Goal: Task Accomplishment & Management: Manage account settings

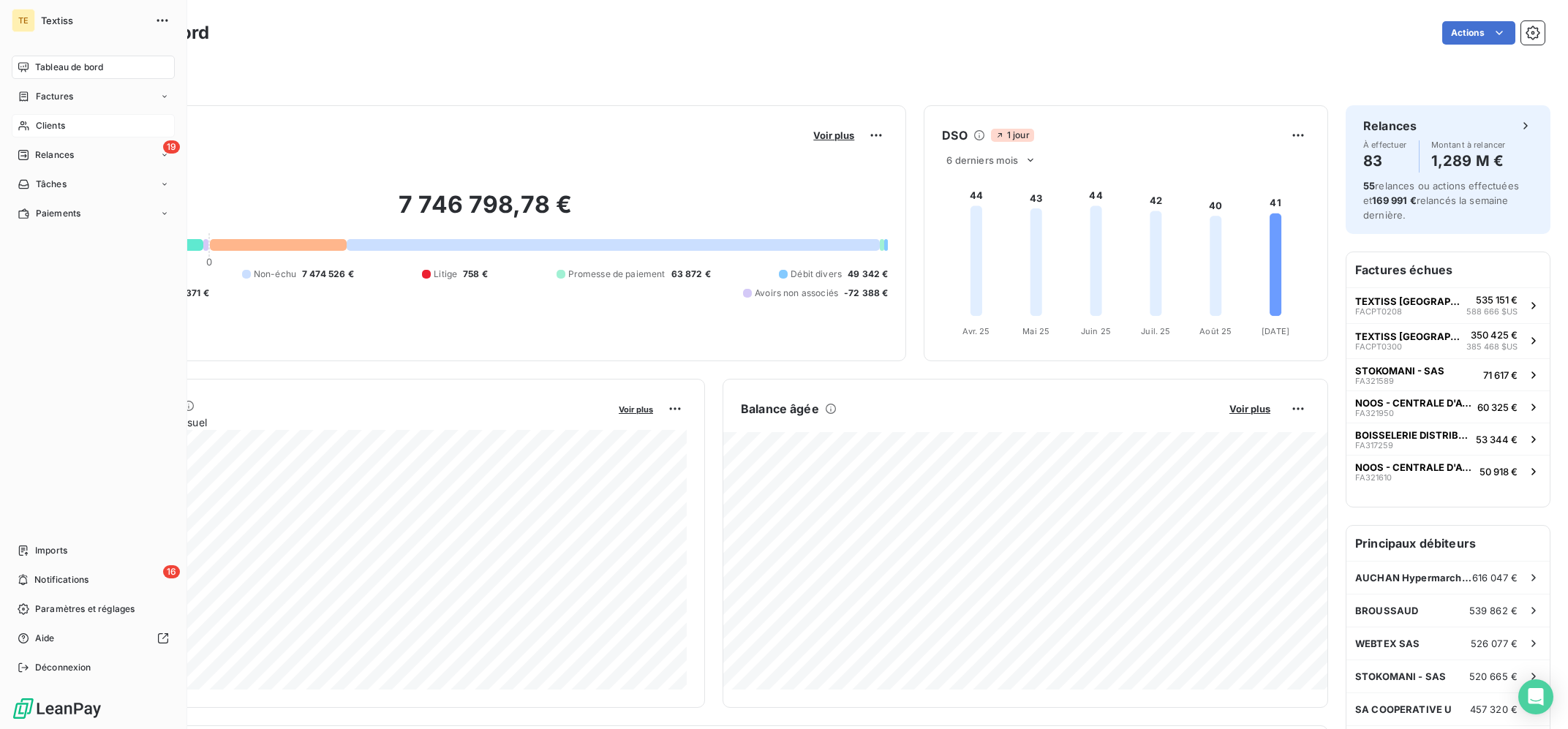
click at [30, 125] on div "Clients" at bounding box center [93, 126] width 163 height 24
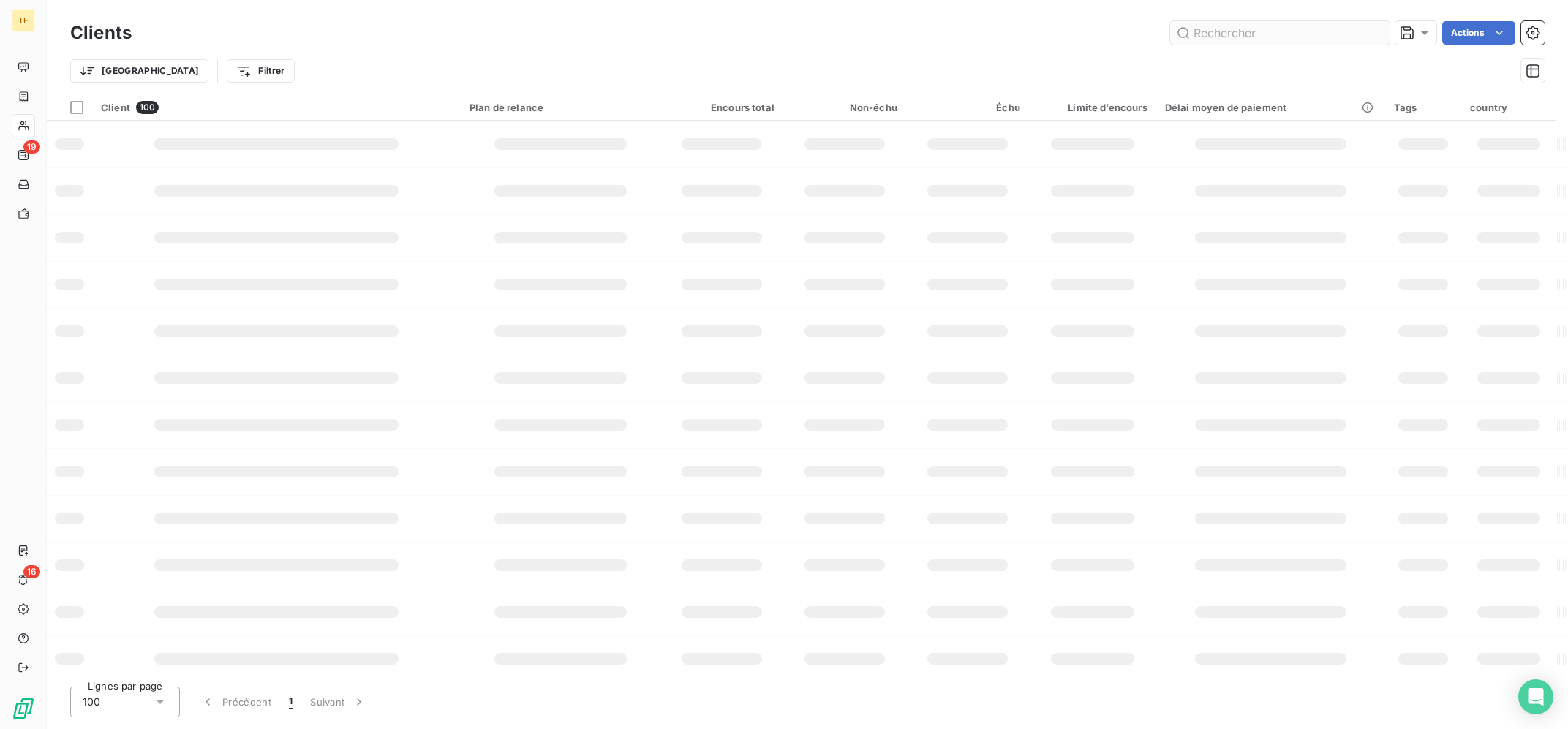
click at [1270, 33] on input "text" at bounding box center [1280, 32] width 219 height 24
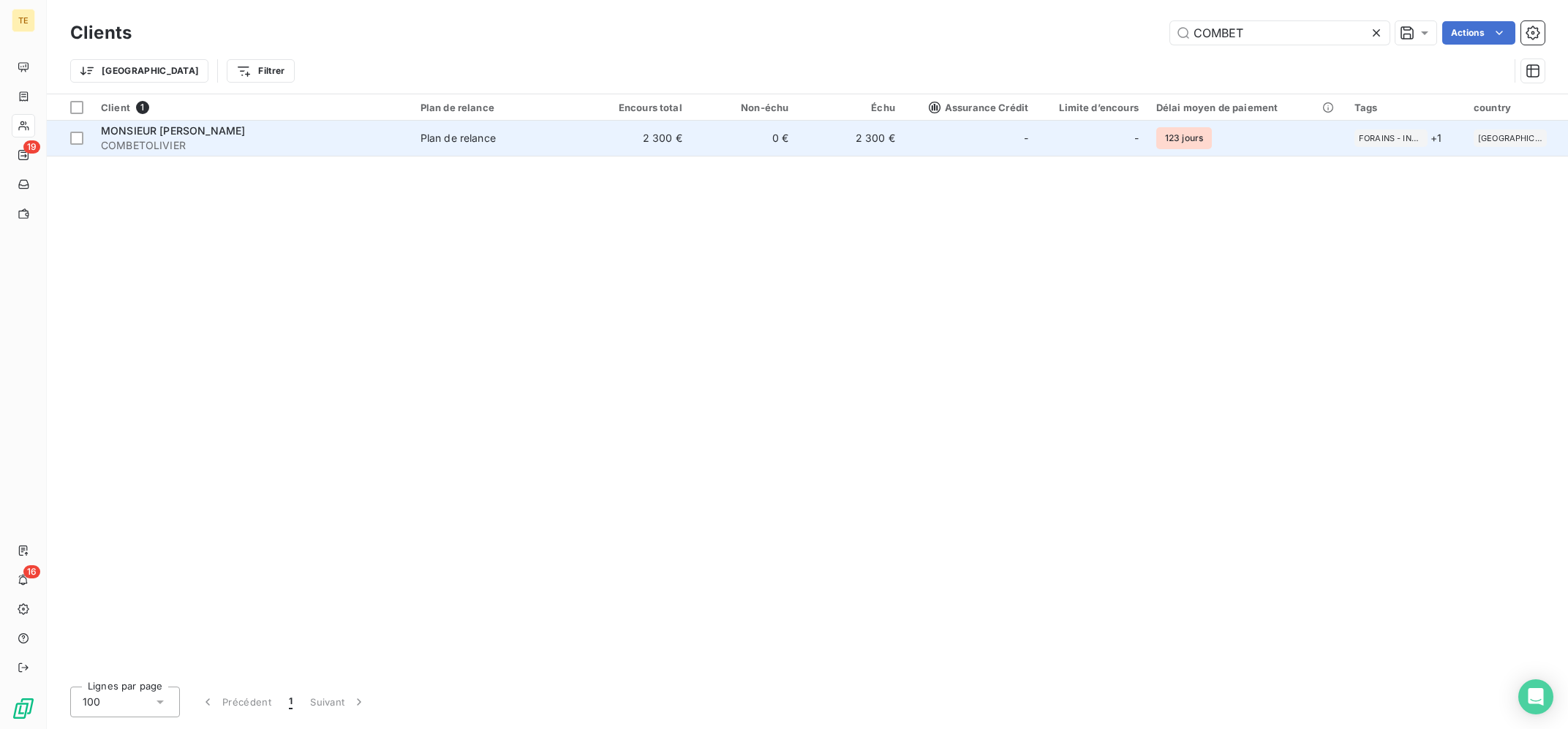
type input "COMBET"
drag, startPoint x: 577, startPoint y: 124, endPoint x: 605, endPoint y: 132, distance: 29.1
click at [577, 124] on td "Plan de relance" at bounding box center [498, 138] width 173 height 35
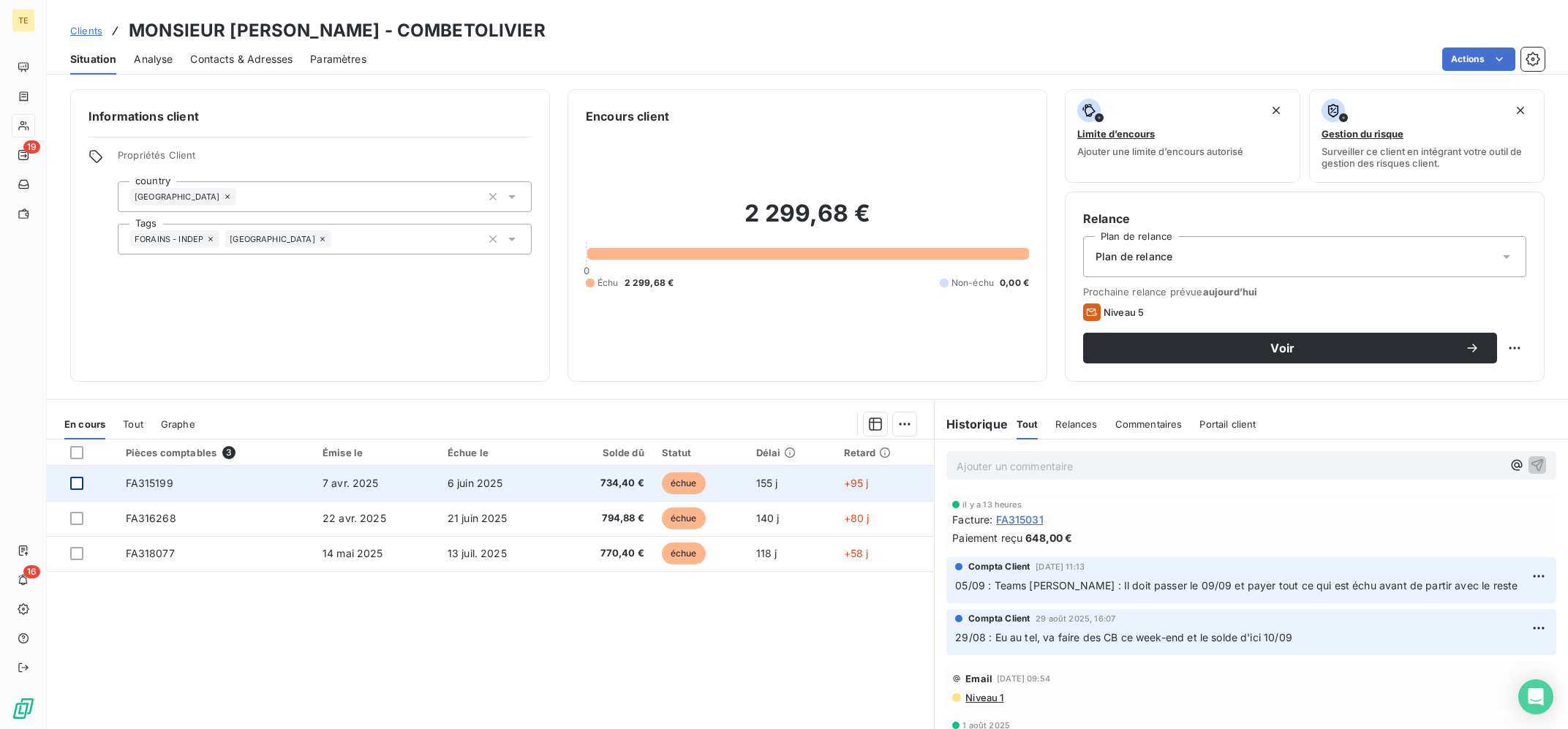
click at [76, 485] on div at bounding box center [76, 483] width 13 height 13
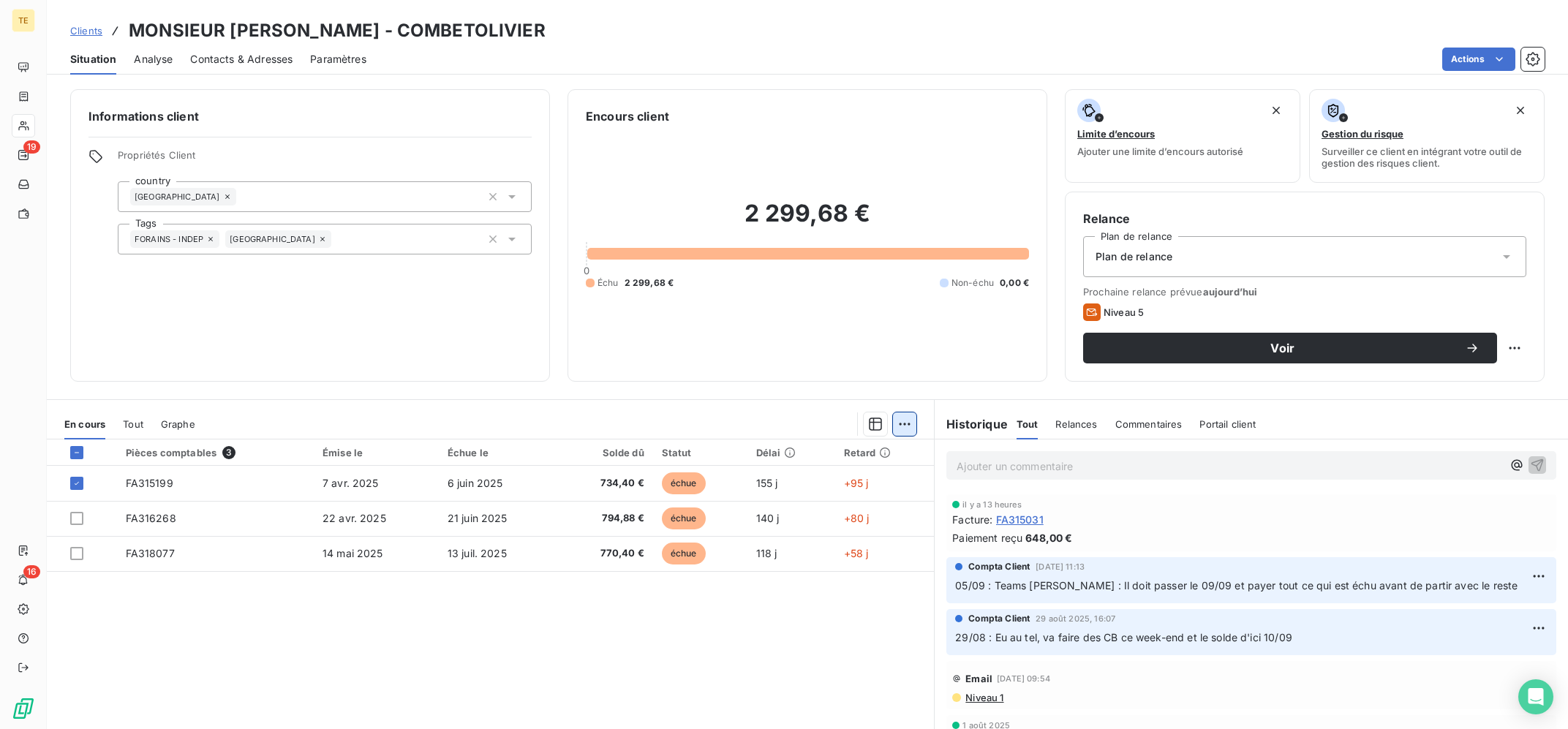
click at [908, 434] on html "TE 19 16 Clients MONSIEUR [PERSON_NAME] - COMBETOLIVIER Situation Analyse Conta…" at bounding box center [784, 364] width 1568 height 729
click at [828, 483] on div "Ajouter une promesse de paiement (1 facture)" at bounding box center [780, 482] width 258 height 24
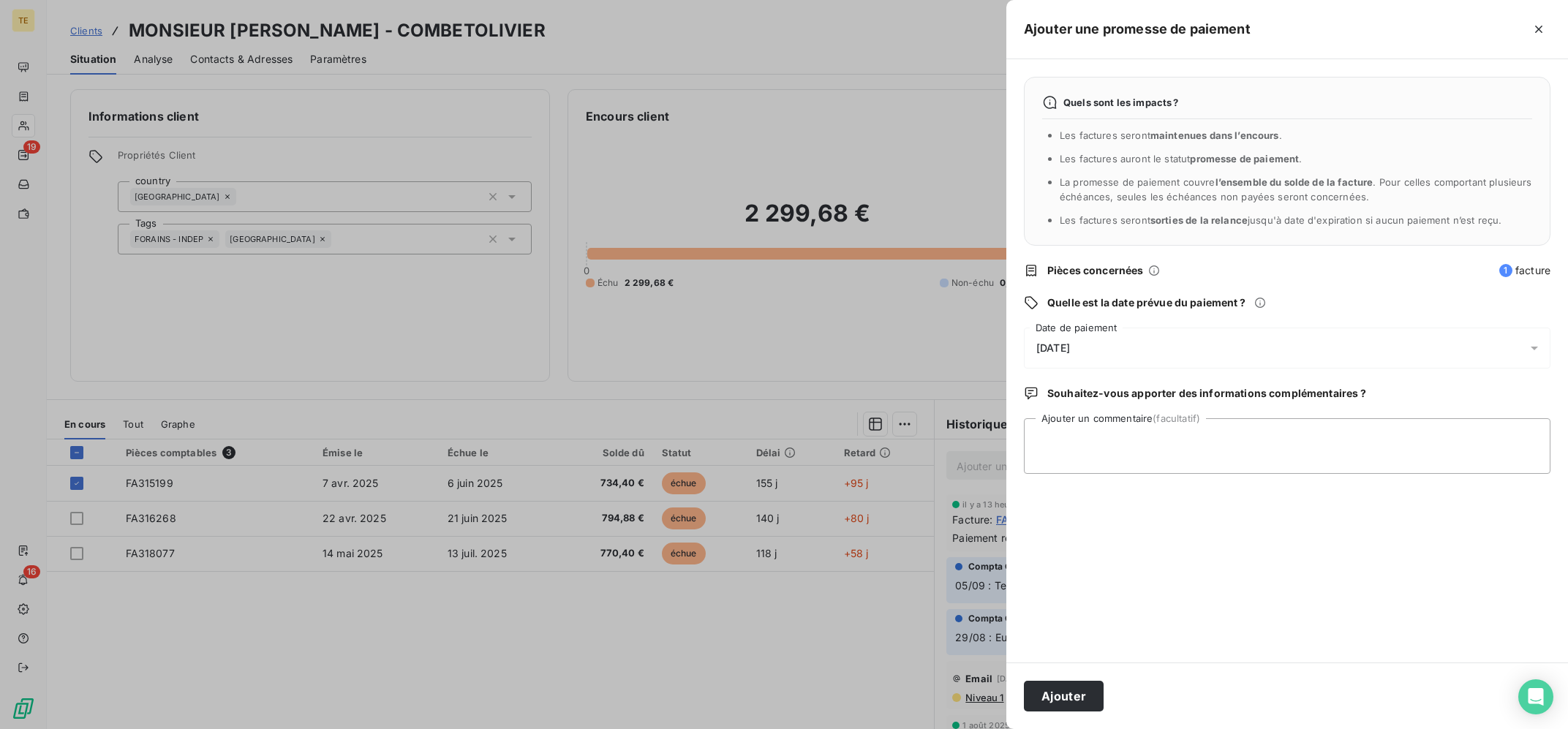
click at [1137, 343] on div "[DATE]" at bounding box center [1287, 348] width 527 height 41
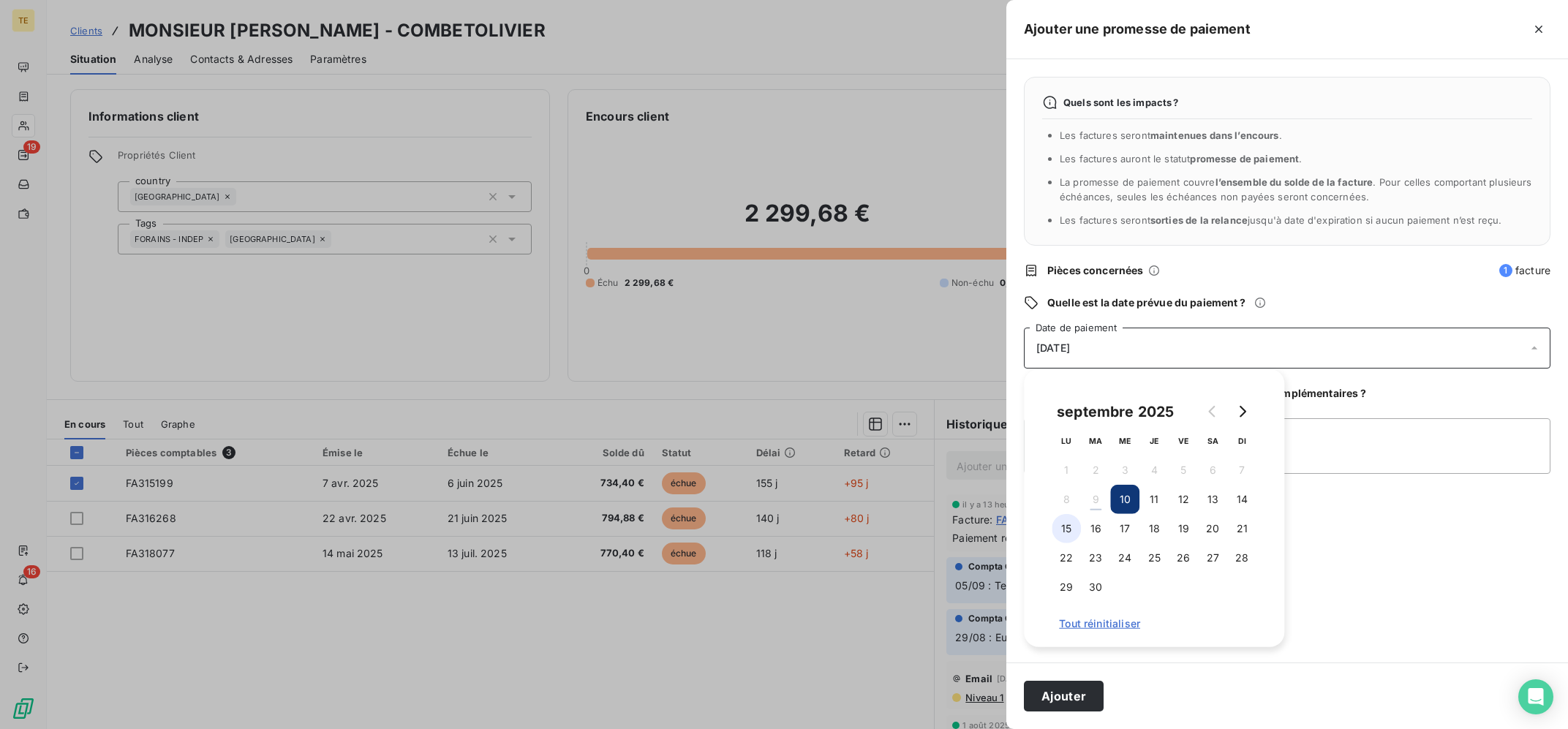
click at [1067, 527] on button "15" at bounding box center [1066, 528] width 29 height 29
click at [1386, 448] on textarea "Ajouter un commentaire (facultatif)" at bounding box center [1287, 446] width 527 height 55
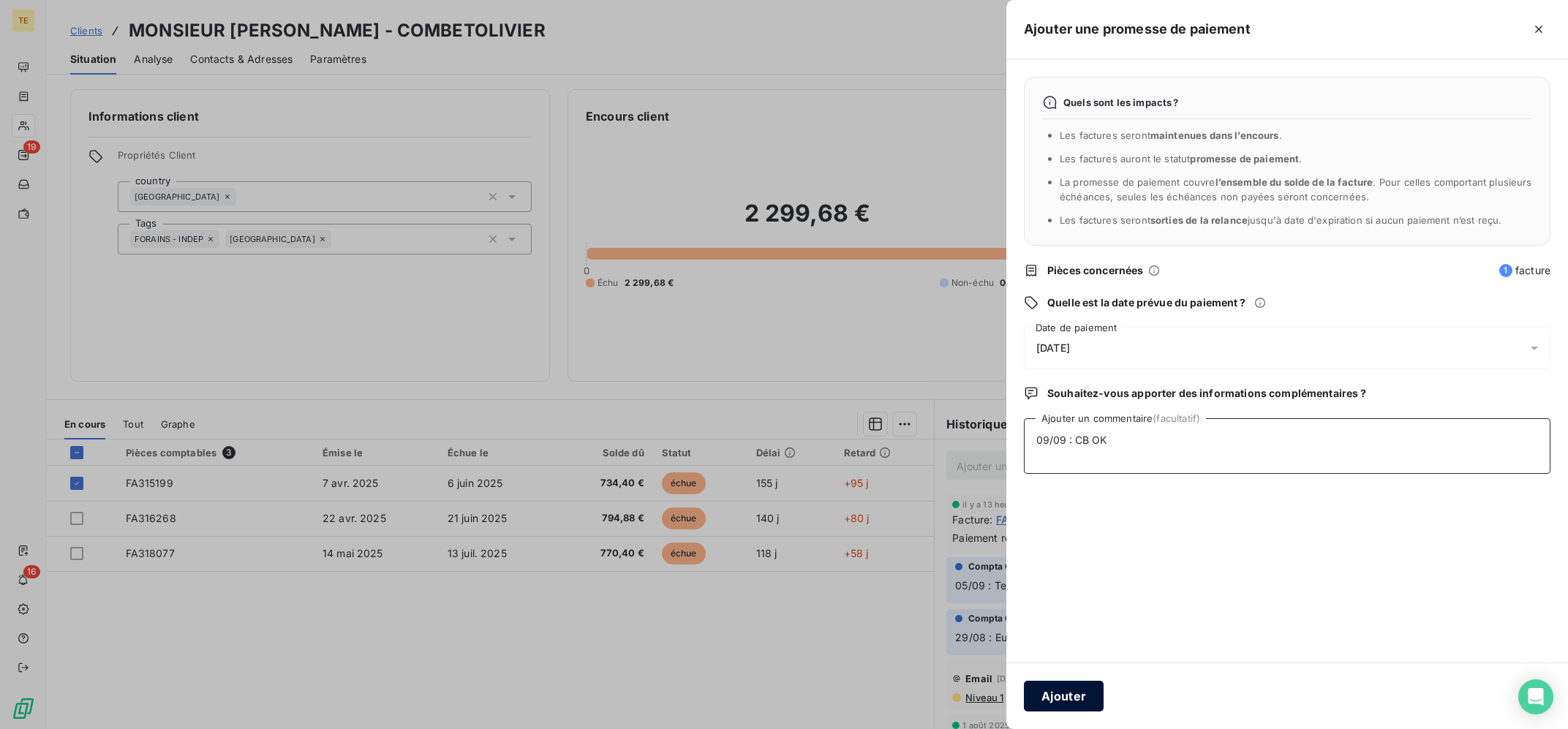
type textarea "09/09 : CB OK"
click at [1077, 702] on button "Ajouter" at bounding box center [1064, 697] width 80 height 31
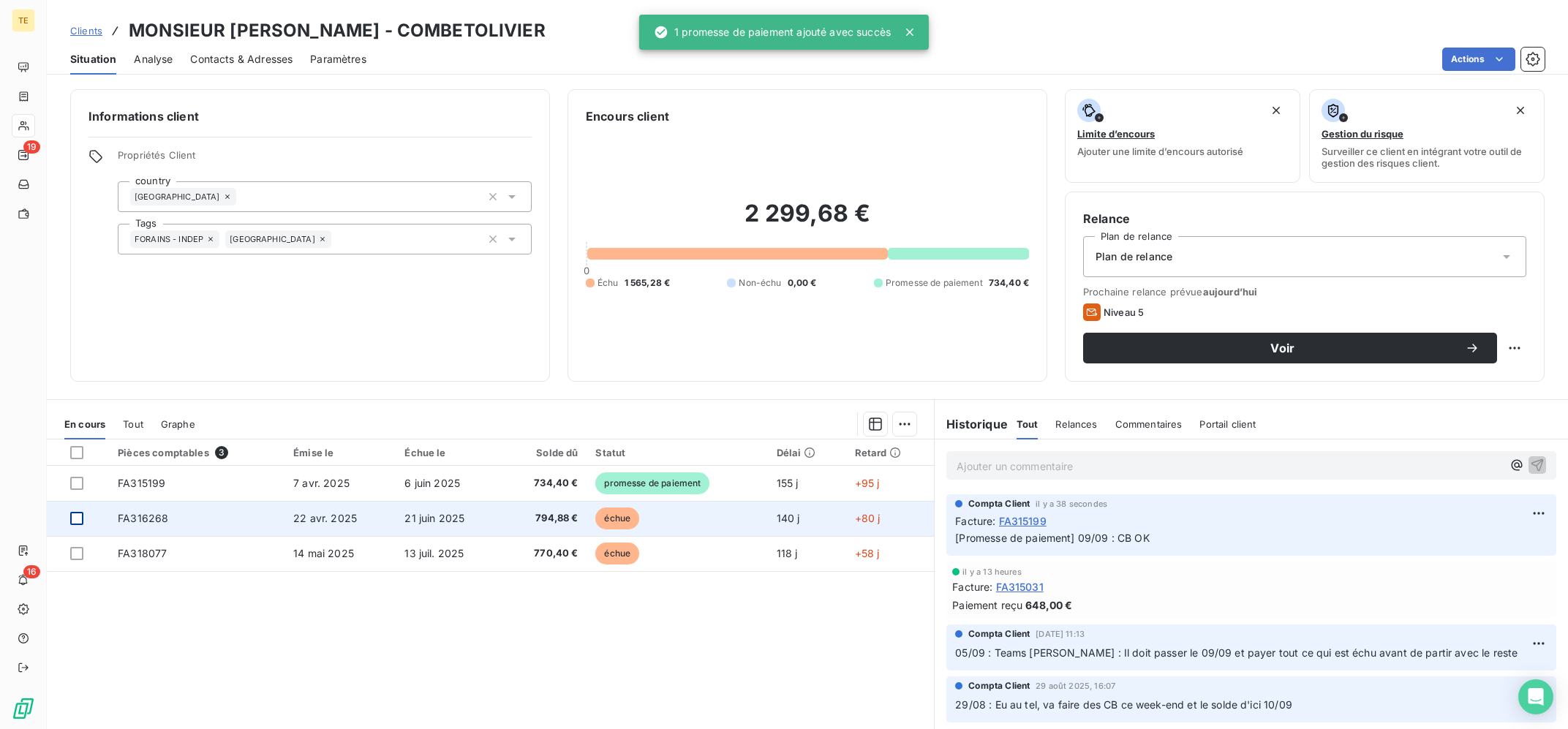
click at [75, 519] on div at bounding box center [76, 518] width 13 height 13
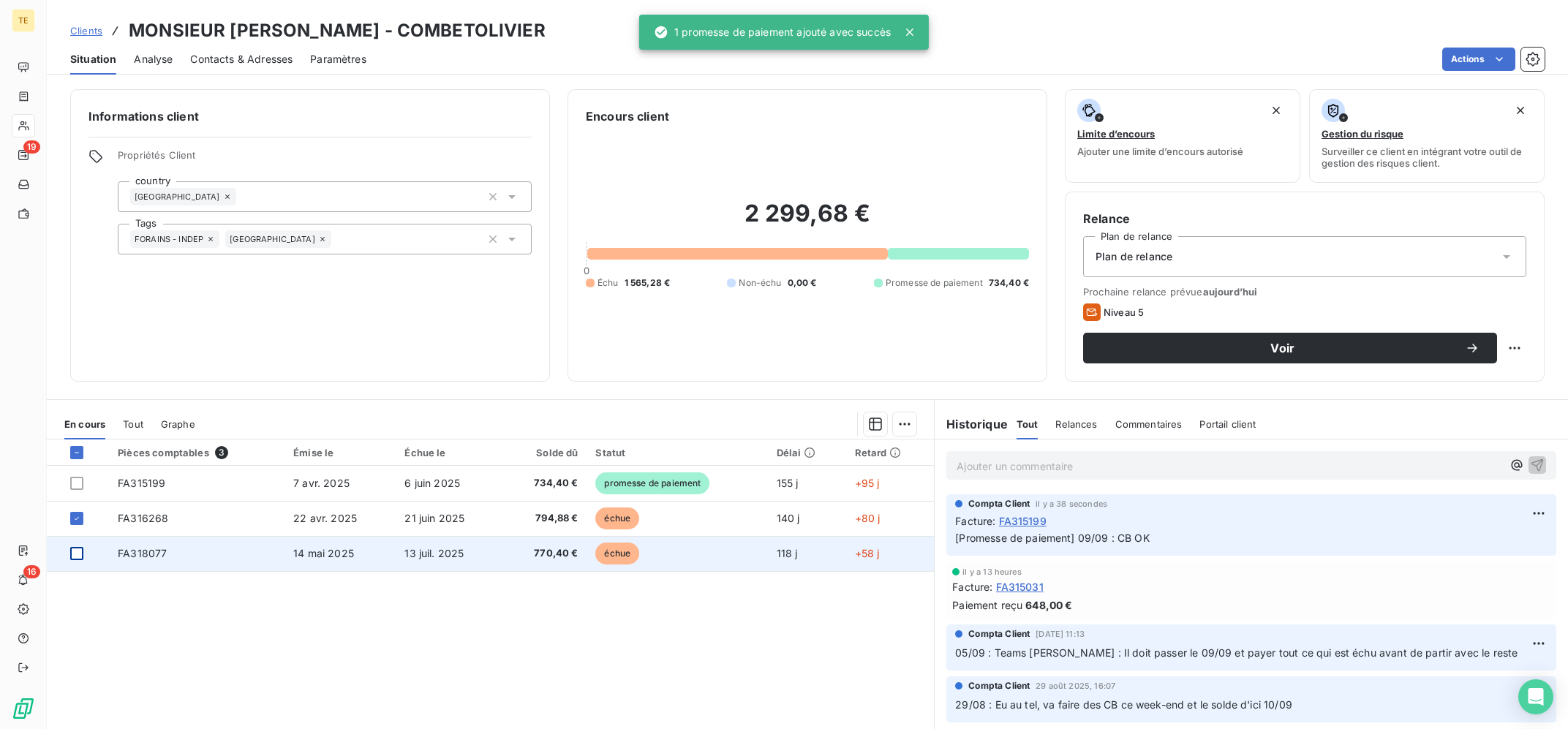
click at [76, 554] on div at bounding box center [76, 554] width 13 height 13
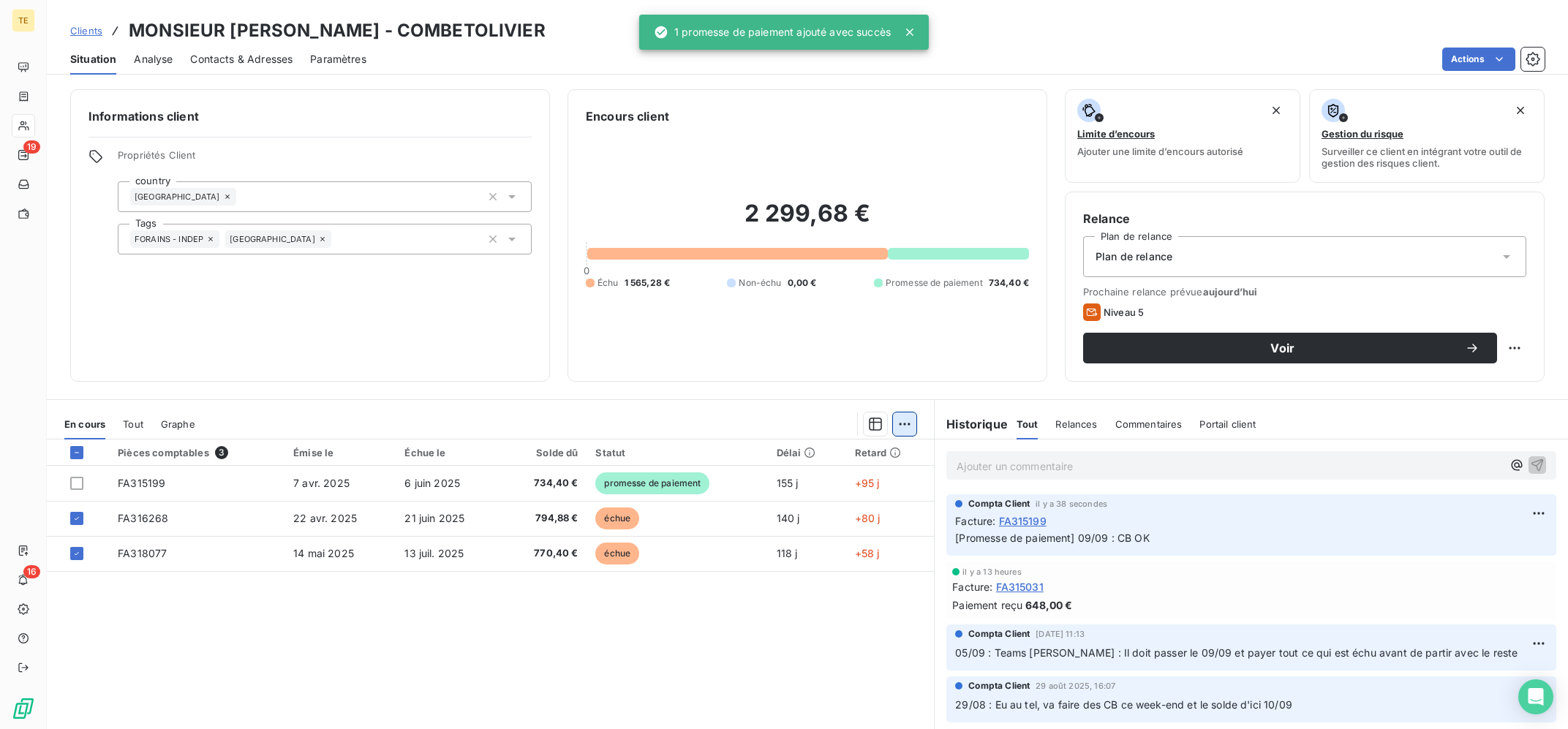
click at [901, 426] on html "TE 19 16 Clients MONSIEUR [PERSON_NAME] - COMBETOLIVIER Situation Analyse Conta…" at bounding box center [784, 364] width 1568 height 729
click at [828, 487] on div "Ajouter une promesse de paiement (2 factures)" at bounding box center [776, 482] width 266 height 24
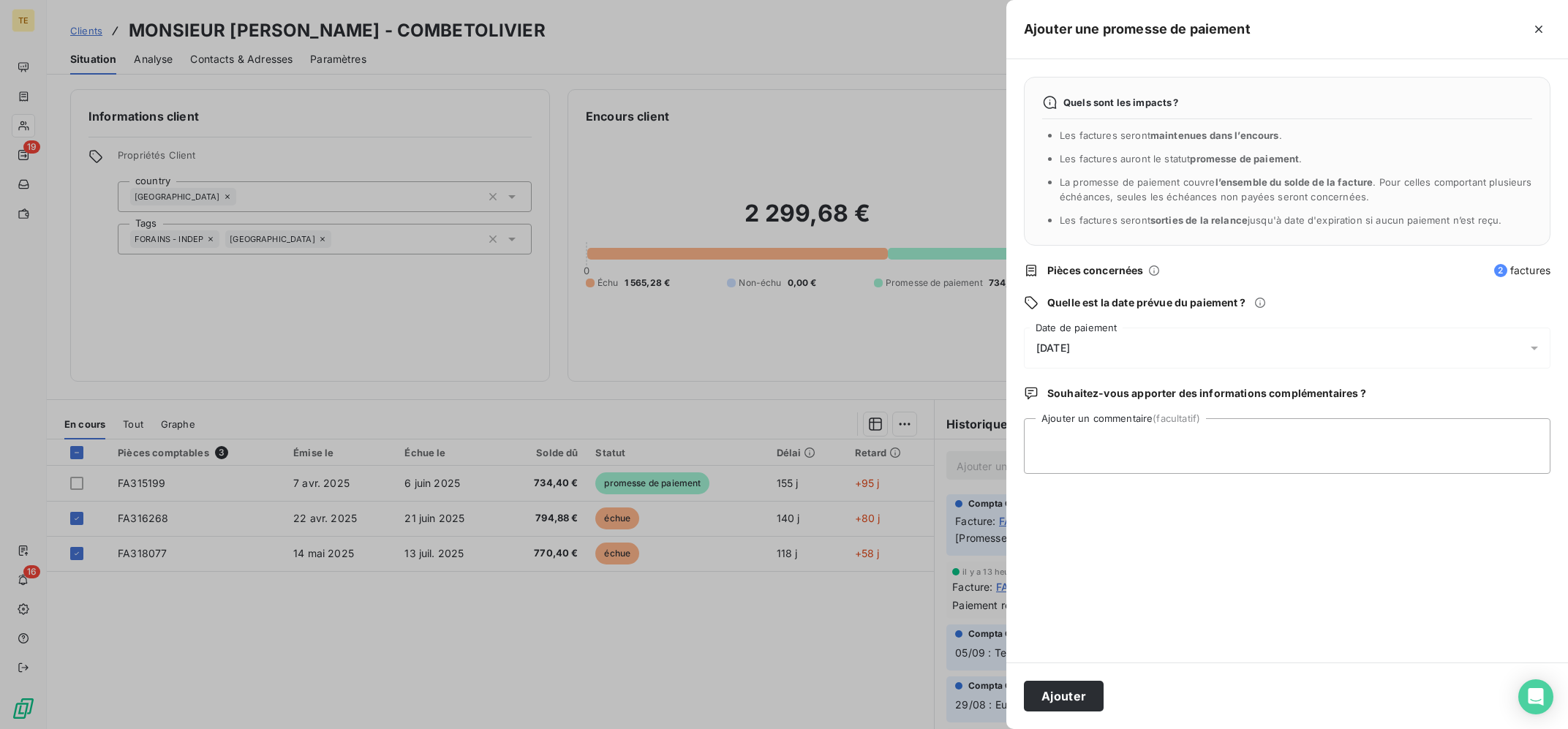
drag, startPoint x: 1137, startPoint y: 344, endPoint x: 1149, endPoint y: 361, distance: 20.8
click at [1138, 344] on div "[DATE]" at bounding box center [1287, 348] width 527 height 41
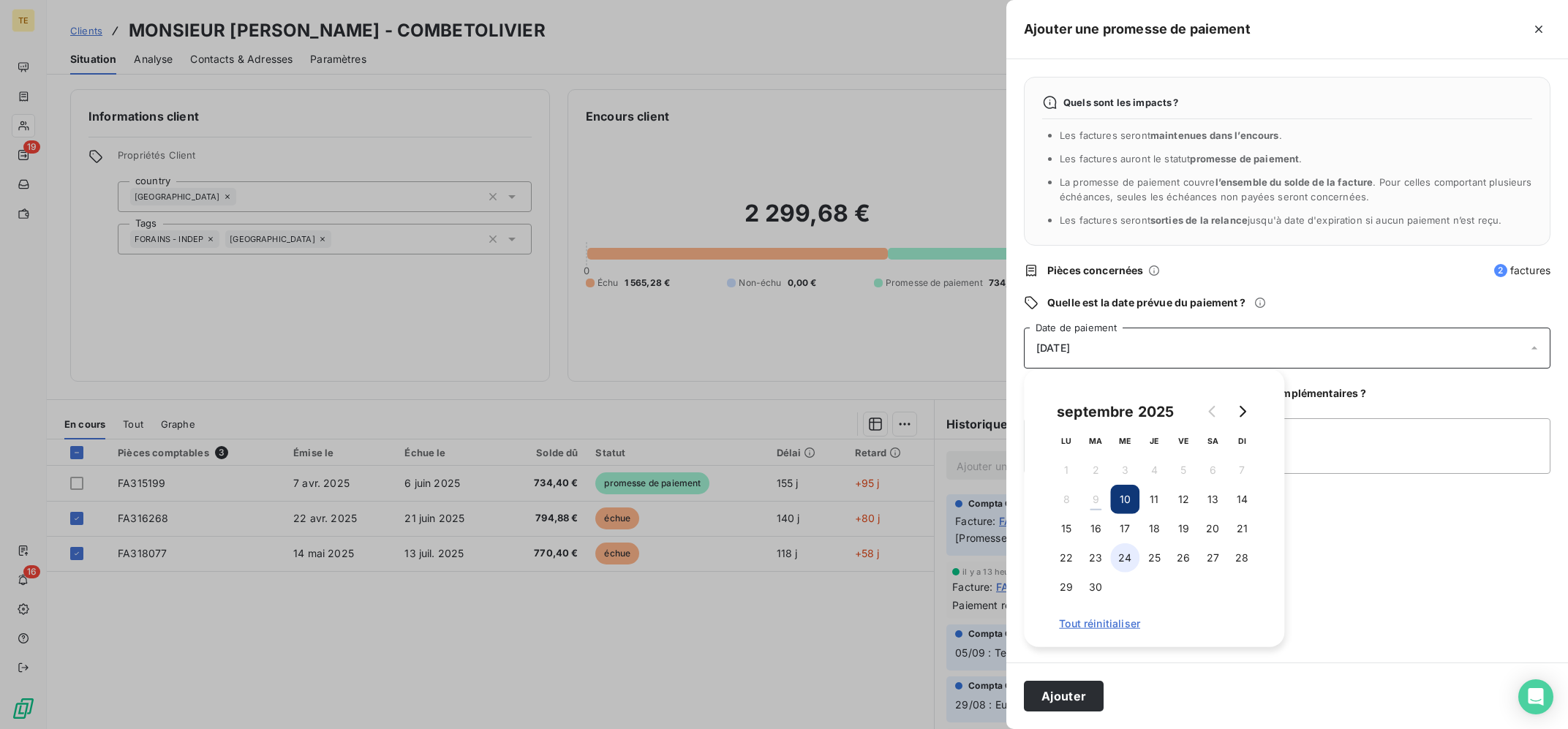
click at [1117, 555] on button "24" at bounding box center [1125, 558] width 29 height 29
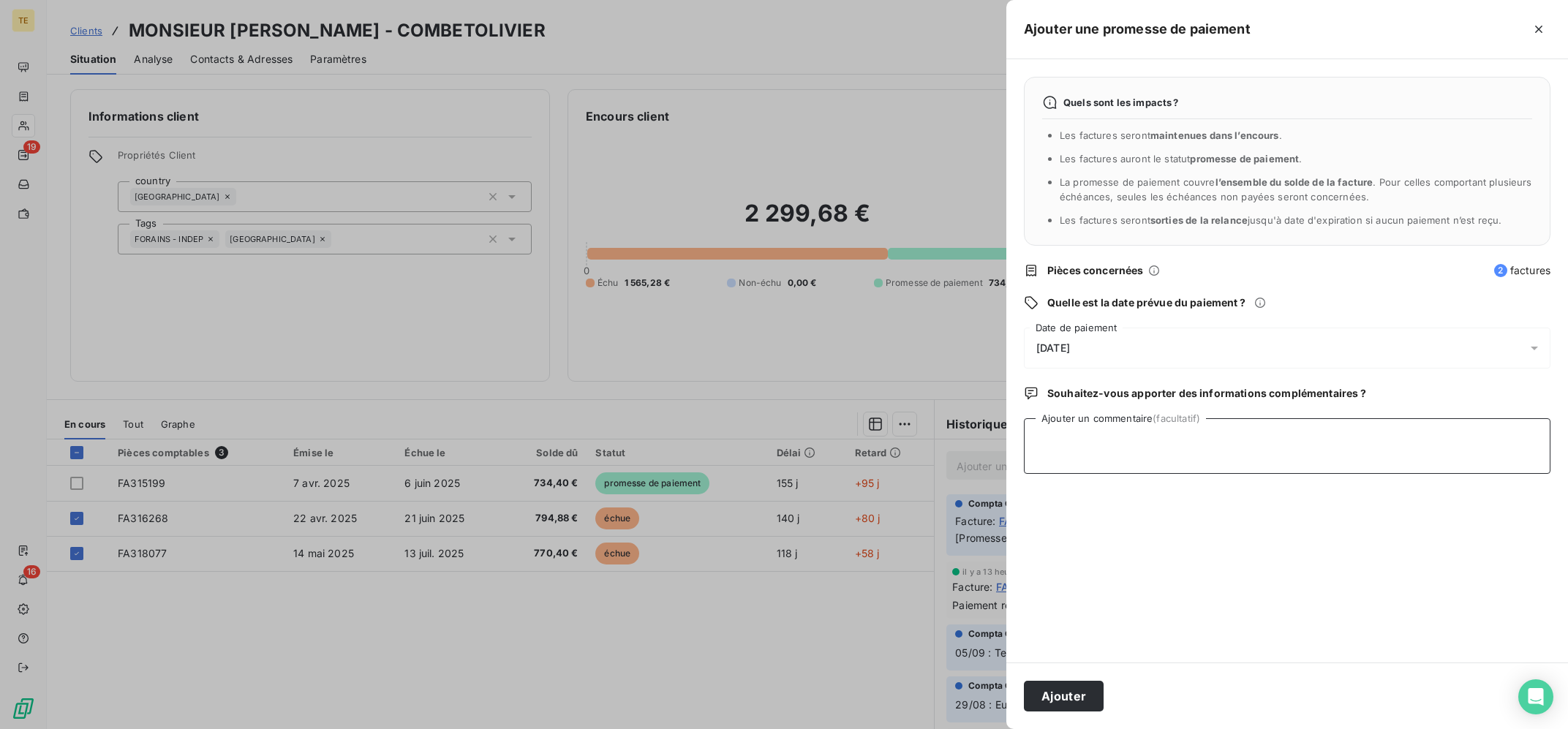
click at [1359, 449] on textarea "Ajouter un commentaire (facultatif)" at bounding box center [1287, 446] width 527 height 55
type textarea "09/09 : CHQ Caution, doit solder le 20/09 par CB"
click at [1059, 688] on button "Ajouter" at bounding box center [1064, 697] width 80 height 31
